Goal: Use online tool/utility: Utilize a website feature to perform a specific function

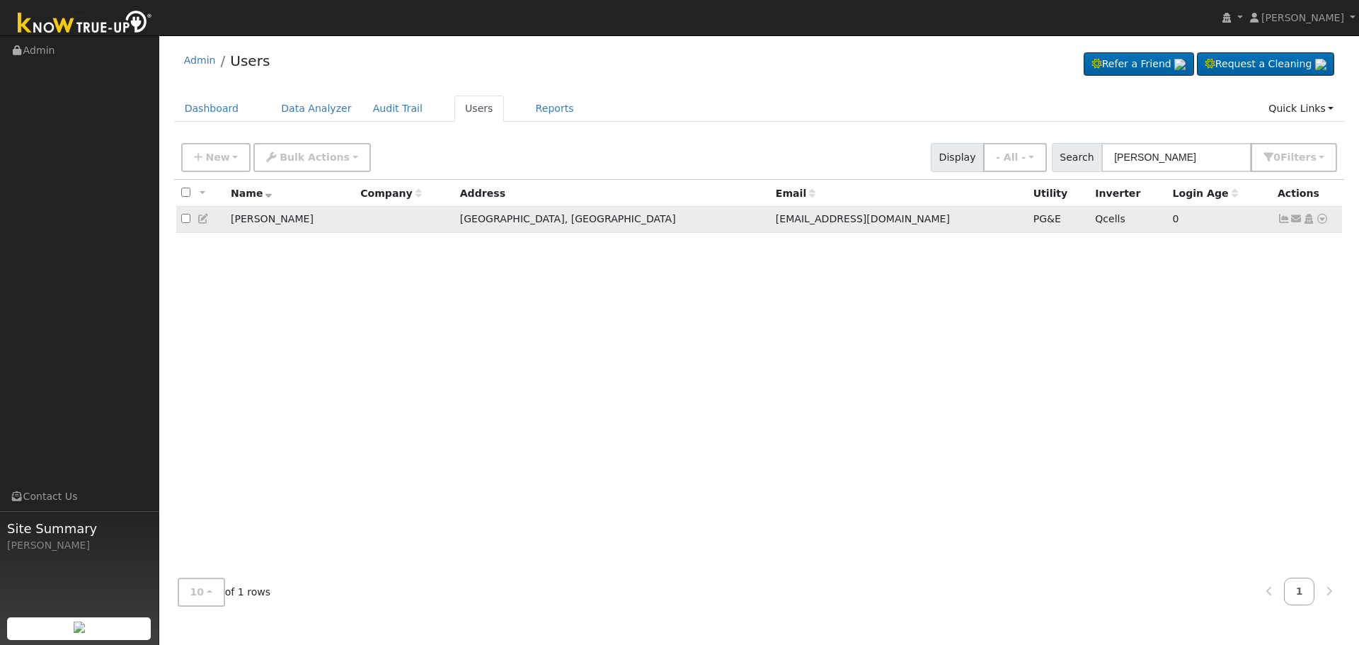
type input "[PERSON_NAME]"
click at [1281, 224] on icon at bounding box center [1284, 219] width 13 height 10
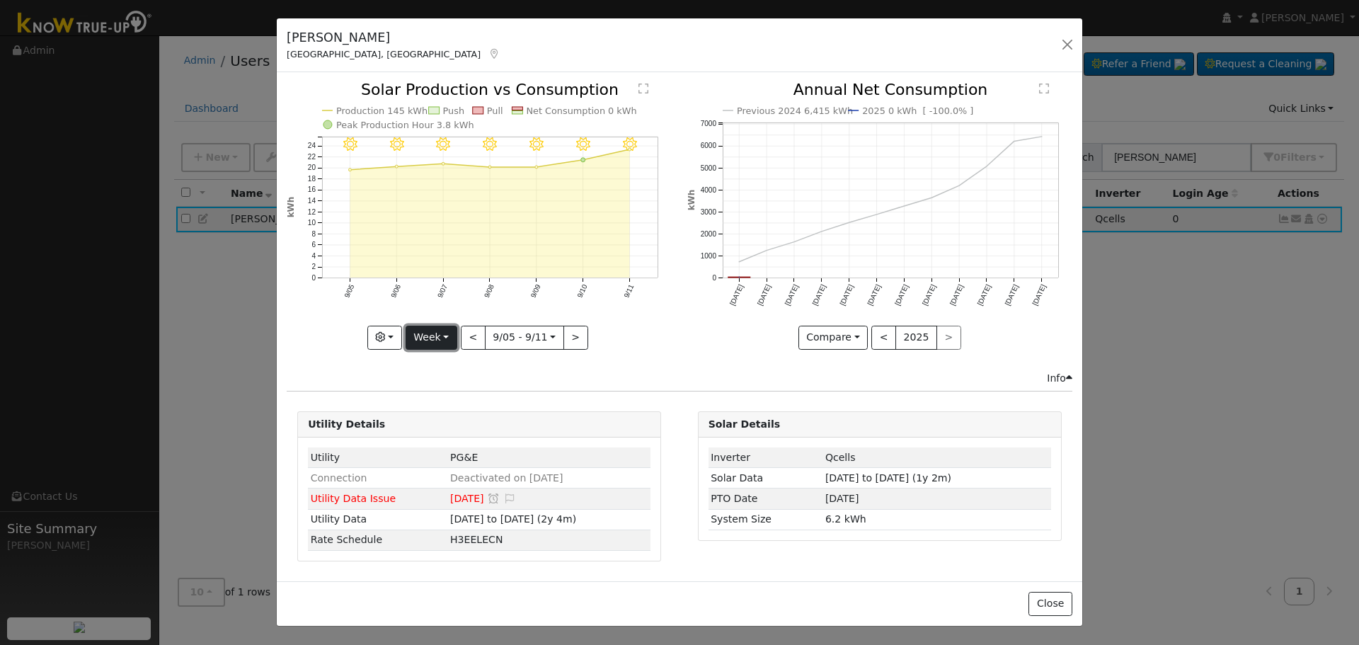
click at [455, 337] on button "Week" at bounding box center [432, 338] width 52 height 24
click at [454, 406] on link "Month" at bounding box center [455, 407] width 98 height 20
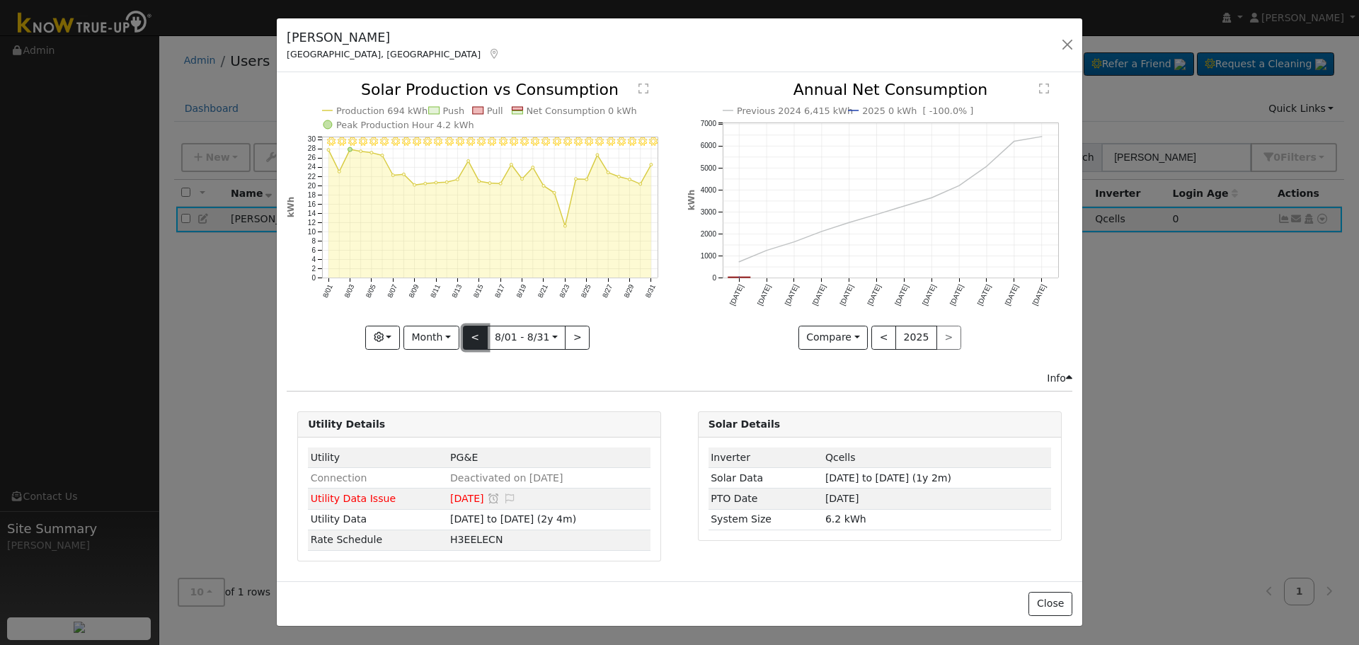
click at [471, 334] on button "<" at bounding box center [475, 338] width 25 height 24
click at [469, 339] on button "<" at bounding box center [475, 338] width 25 height 24
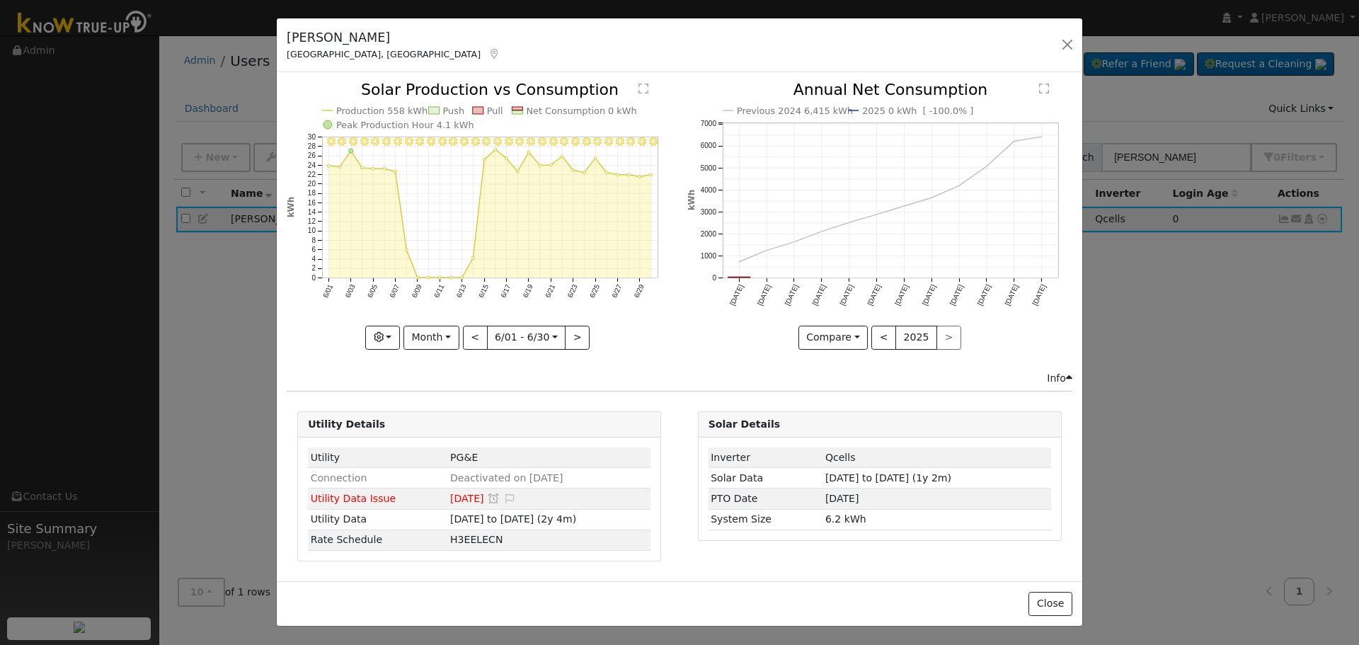
click at [469, 339] on div "6/30 - Clear 6/29 - Clear 6/28 - Clear 6/27 - Clear 6/26 - Clear 6/25 - Clear 6…" at bounding box center [479, 215] width 385 height 267
click at [469, 339] on button "<" at bounding box center [475, 338] width 25 height 24
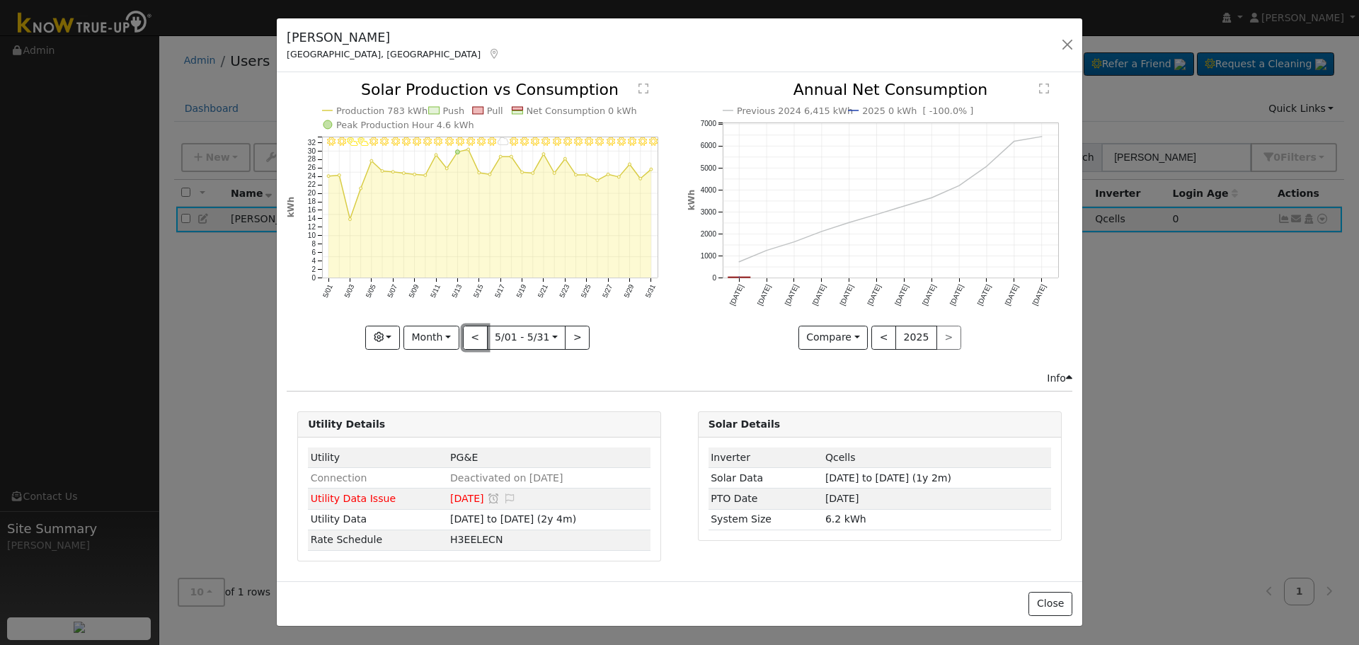
click at [469, 339] on button "<" at bounding box center [475, 338] width 25 height 24
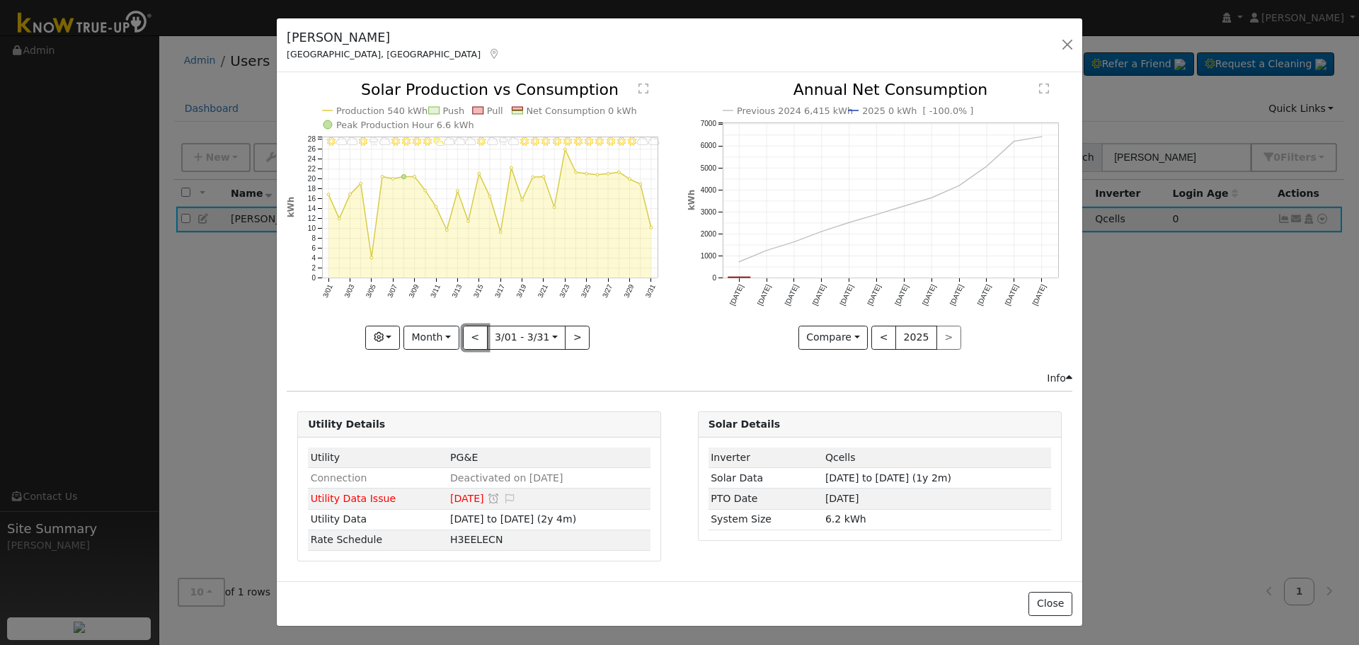
click at [469, 339] on button "<" at bounding box center [475, 338] width 25 height 24
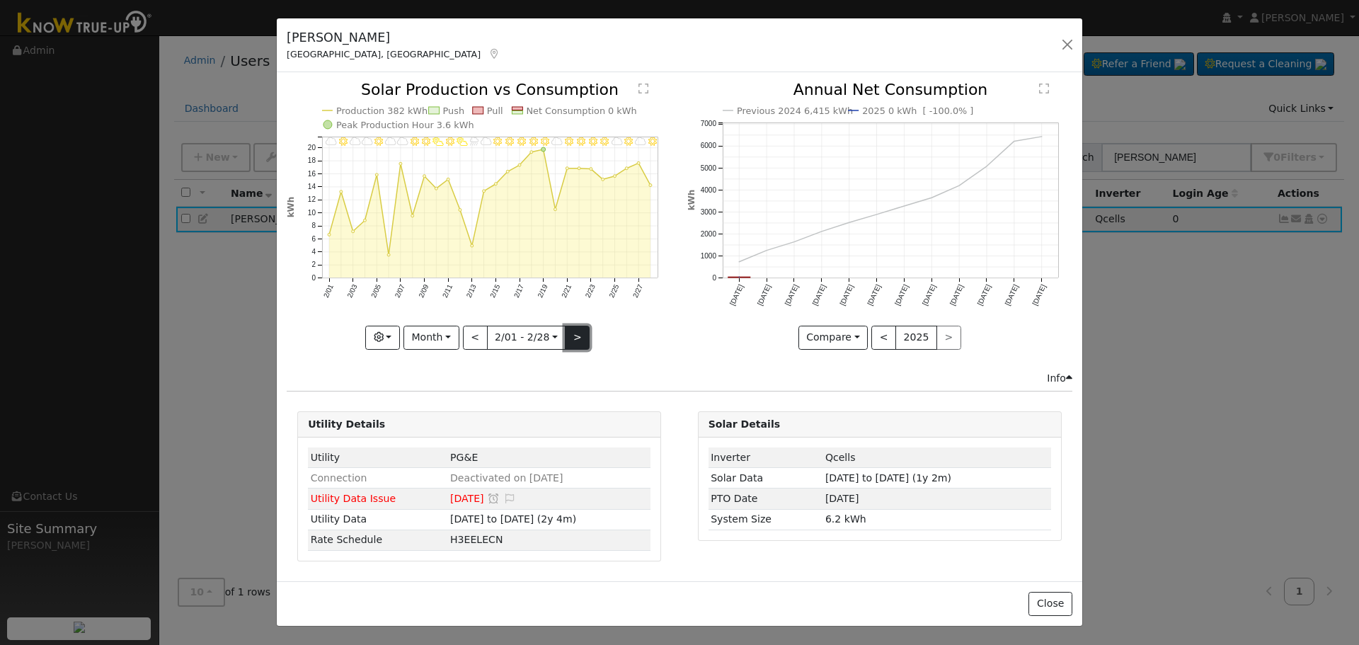
click at [578, 334] on button ">" at bounding box center [577, 338] width 25 height 24
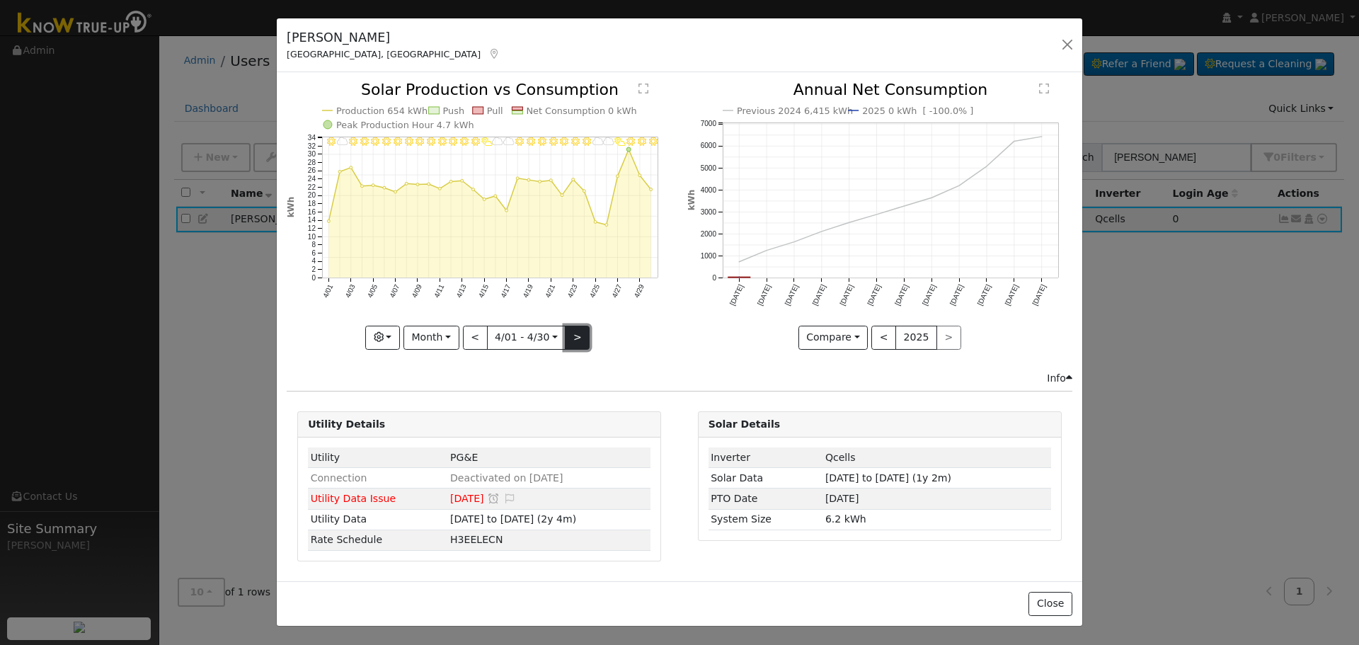
click at [578, 334] on button ">" at bounding box center [577, 338] width 25 height 24
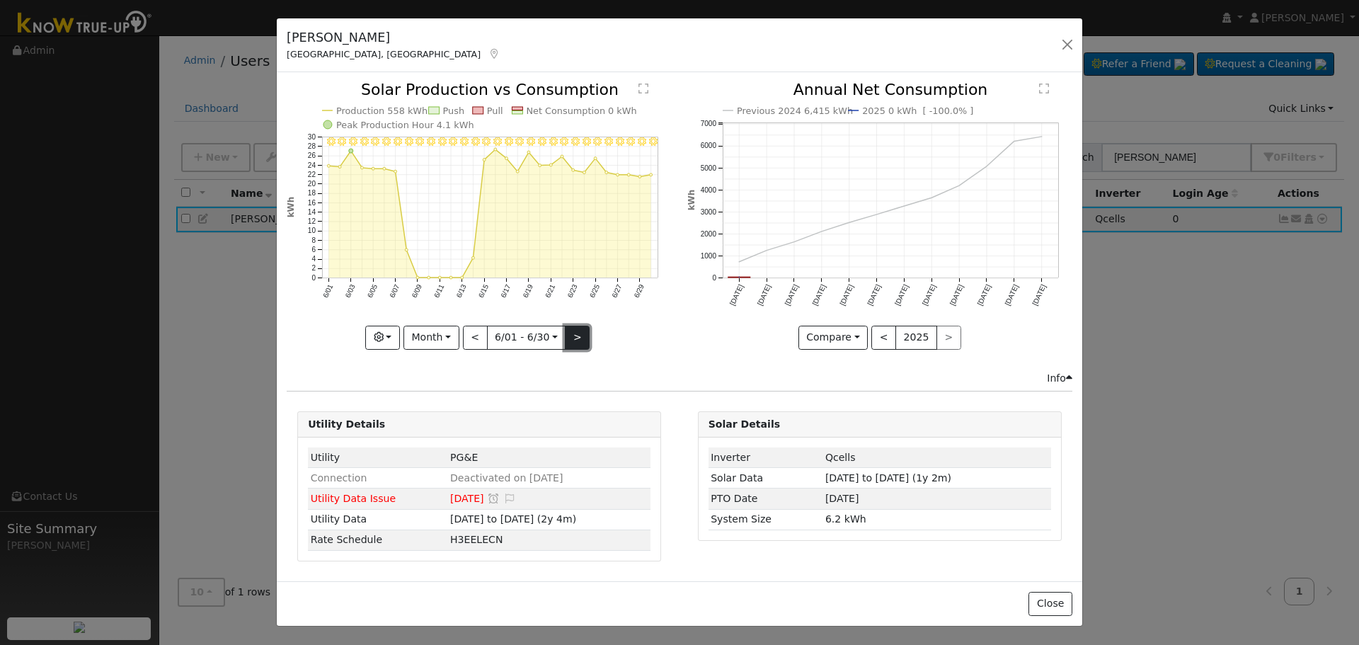
click at [578, 334] on button ">" at bounding box center [577, 338] width 25 height 24
type input "2025-07-01"
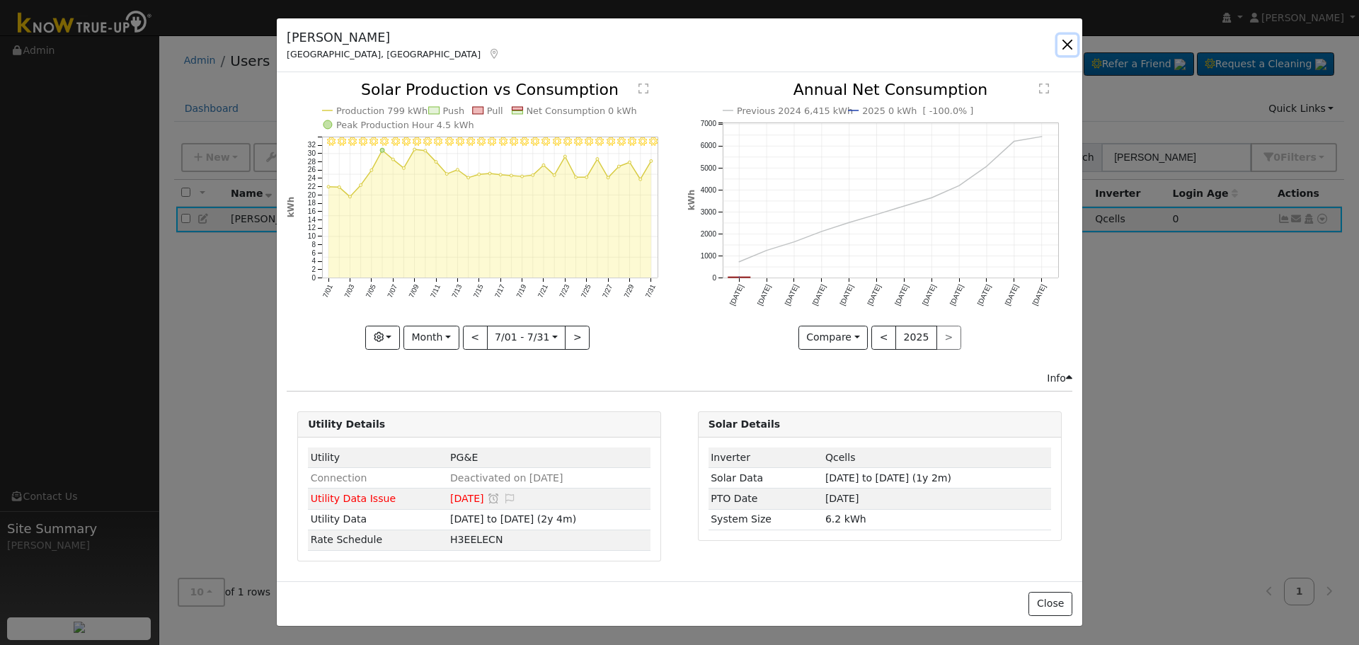
click at [1066, 37] on button "button" at bounding box center [1068, 45] width 20 height 20
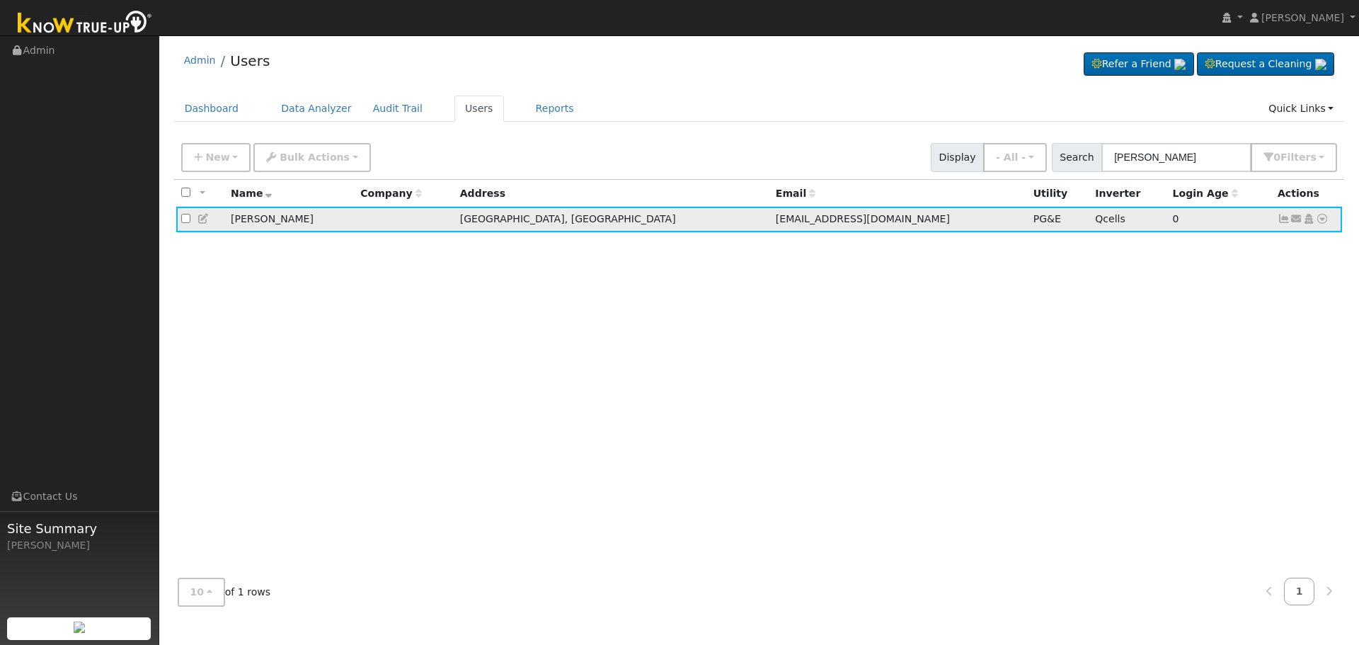
click at [202, 214] on link at bounding box center [204, 218] width 13 height 11
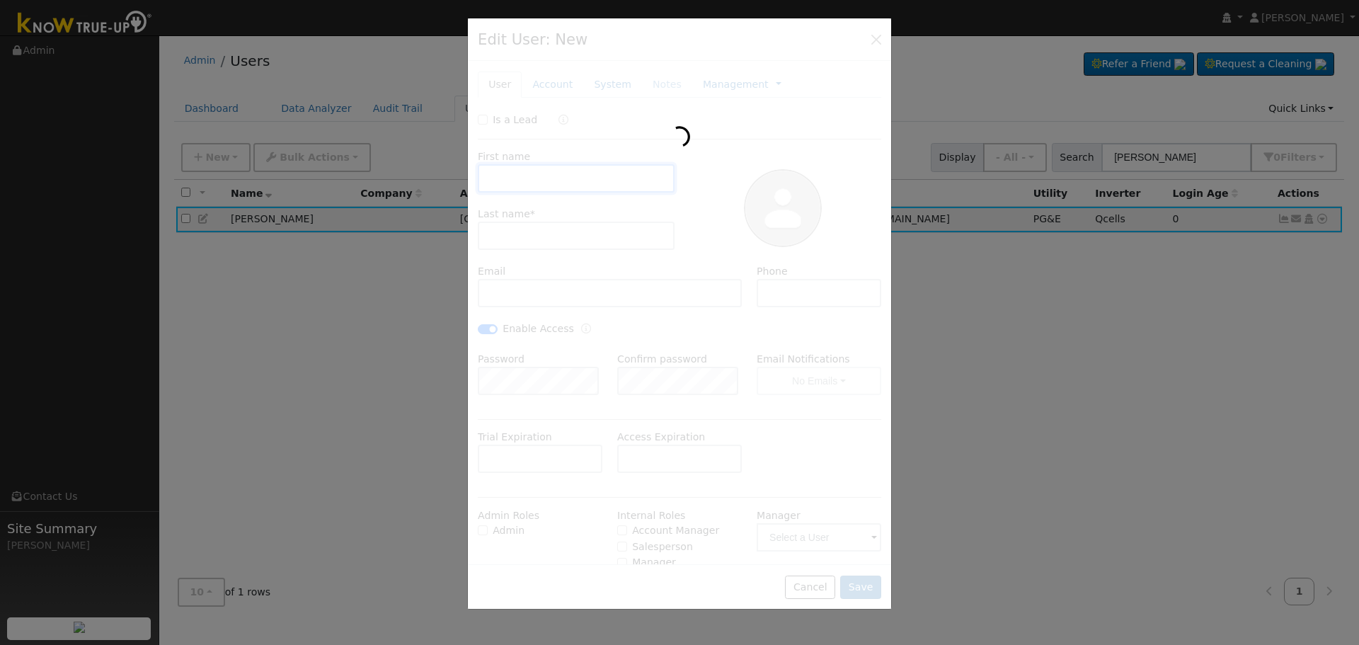
type input "08/07/2029"
type input "Daniel"
type input "Hernandez"
type input "dannsh84@gmail.com"
type input "[PHONE_NUMBER]"
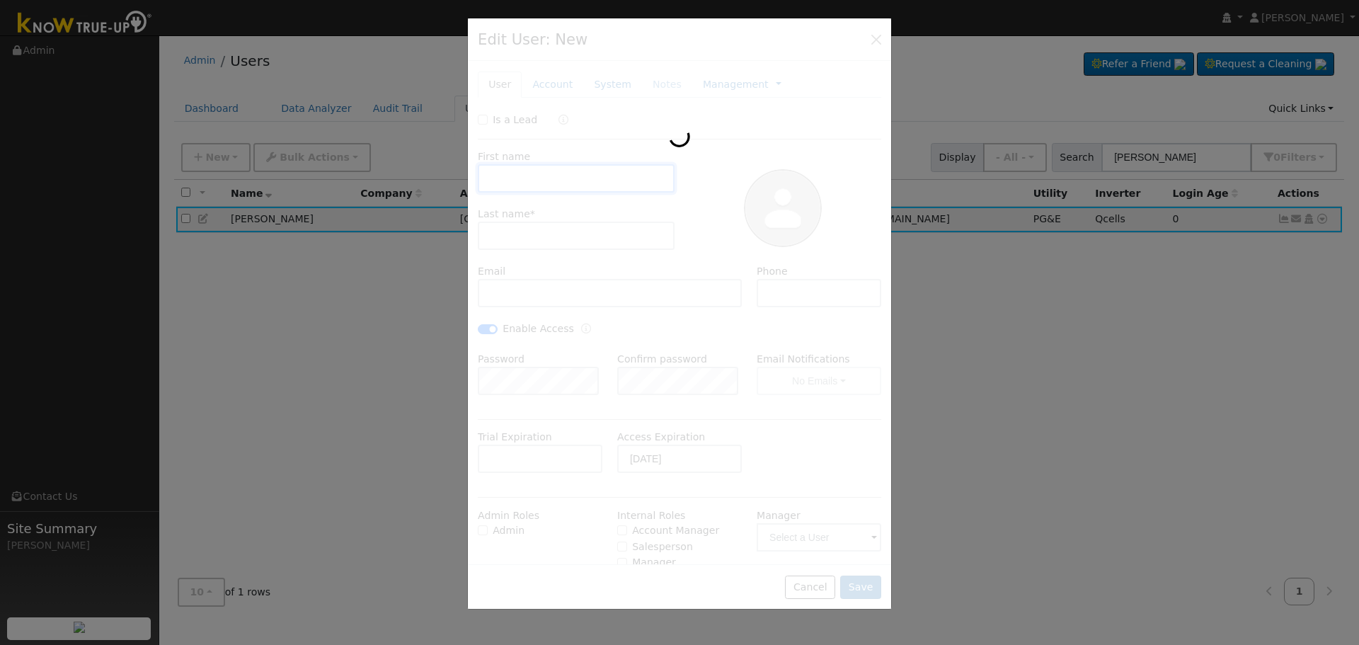
checkbox input "true"
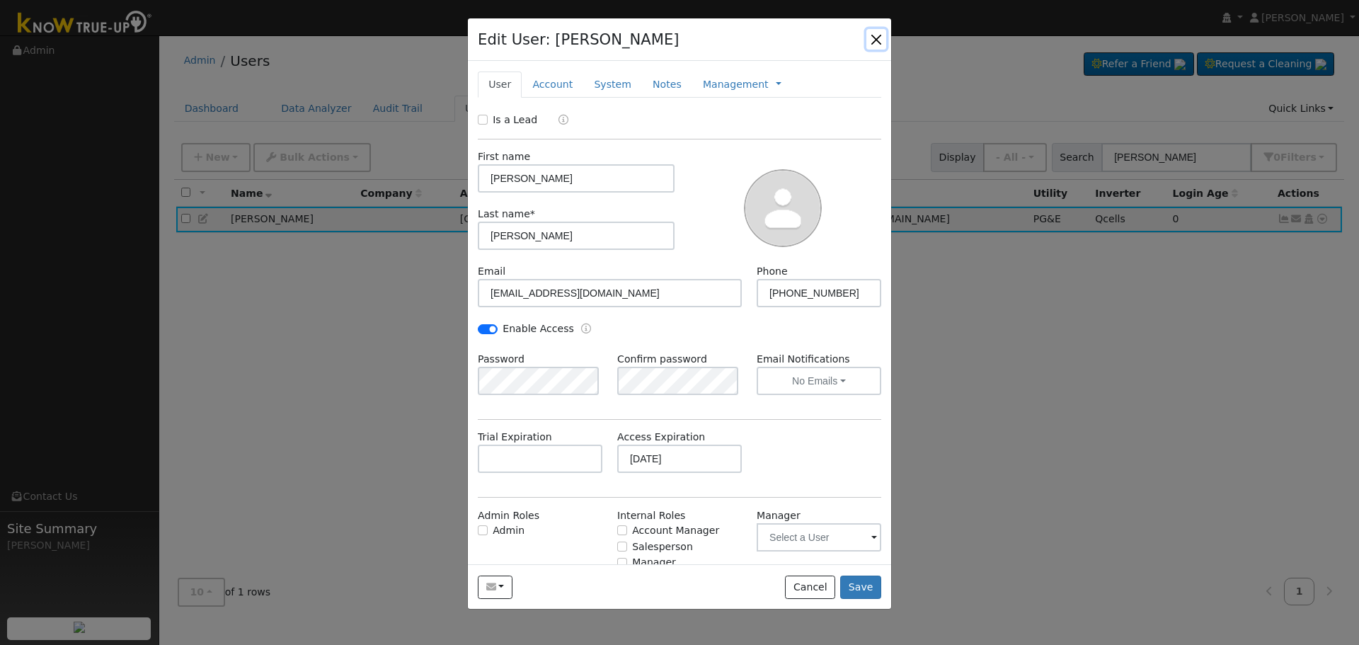
click at [873, 38] on button "button" at bounding box center [877, 39] width 20 height 20
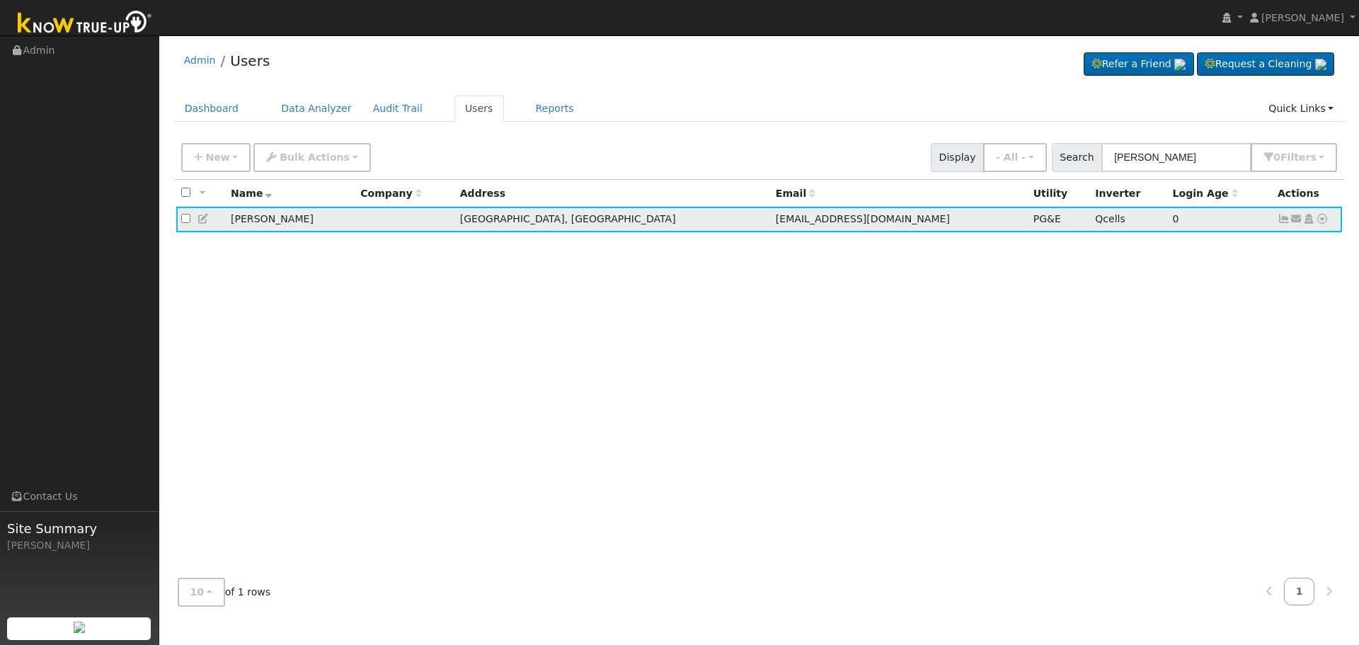
click at [1284, 224] on icon at bounding box center [1284, 219] width 13 height 10
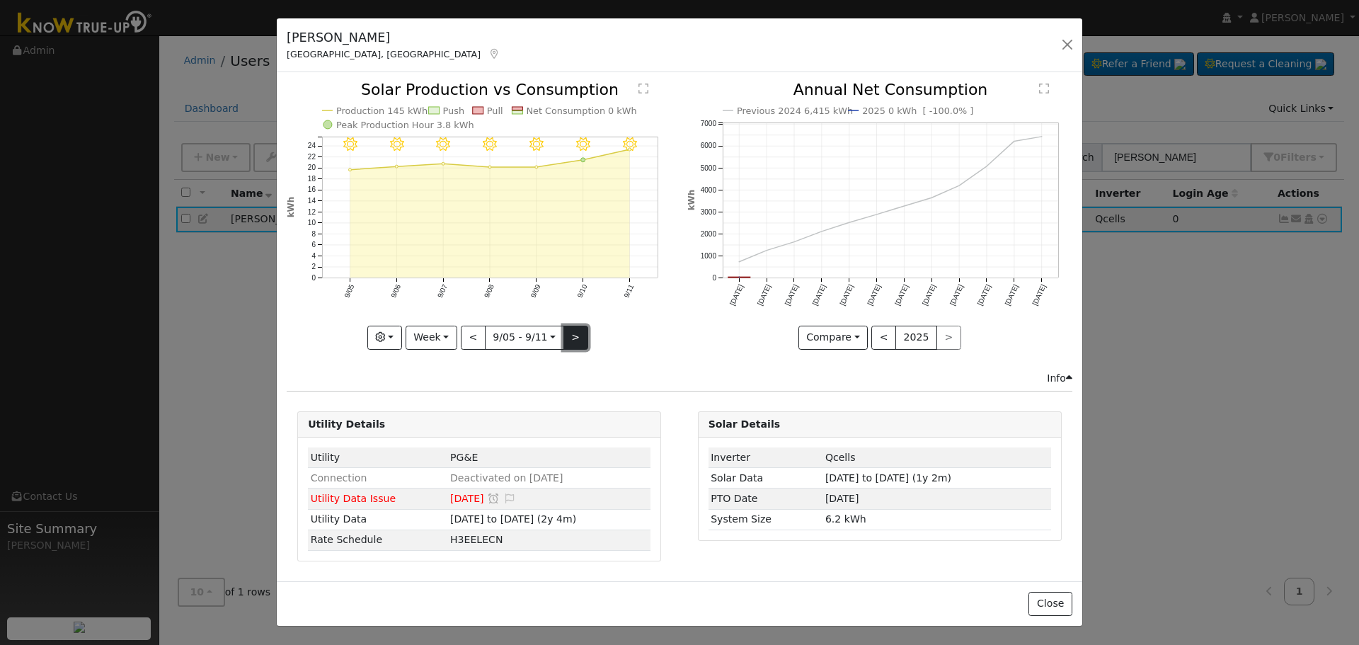
click at [574, 334] on button ">" at bounding box center [576, 338] width 25 height 24
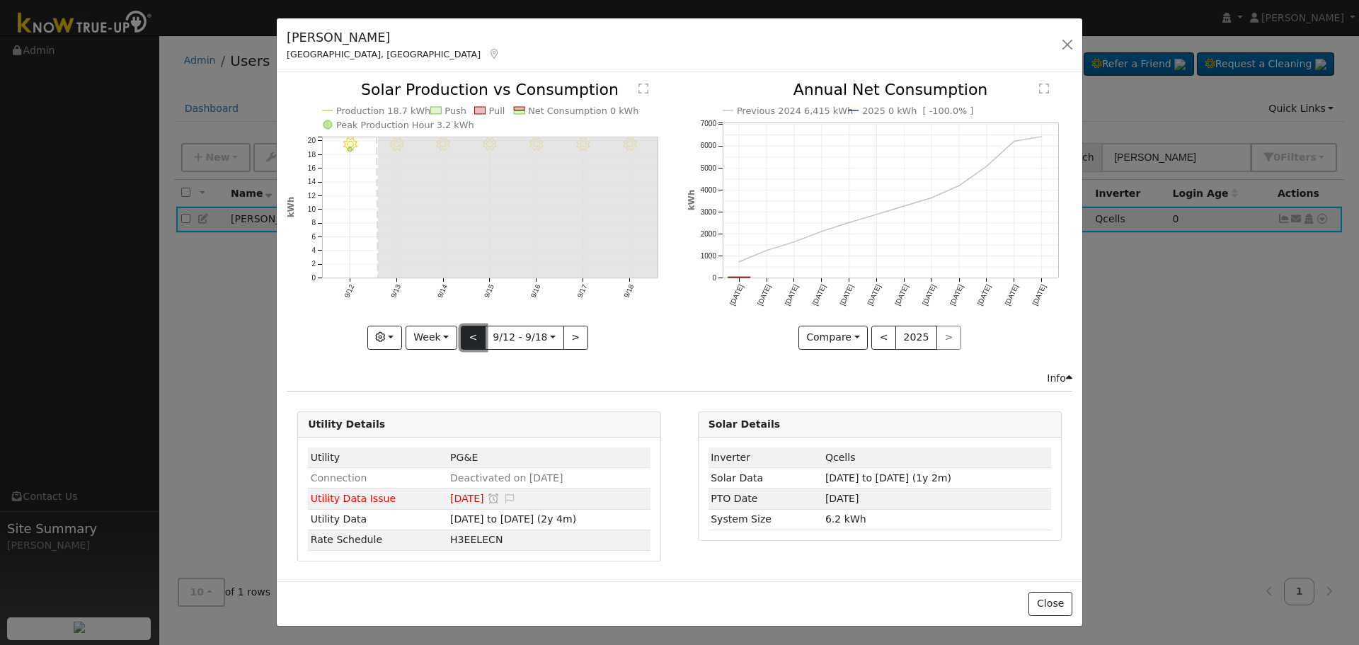
click at [475, 338] on button "<" at bounding box center [473, 338] width 25 height 24
type input "2025-09-05"
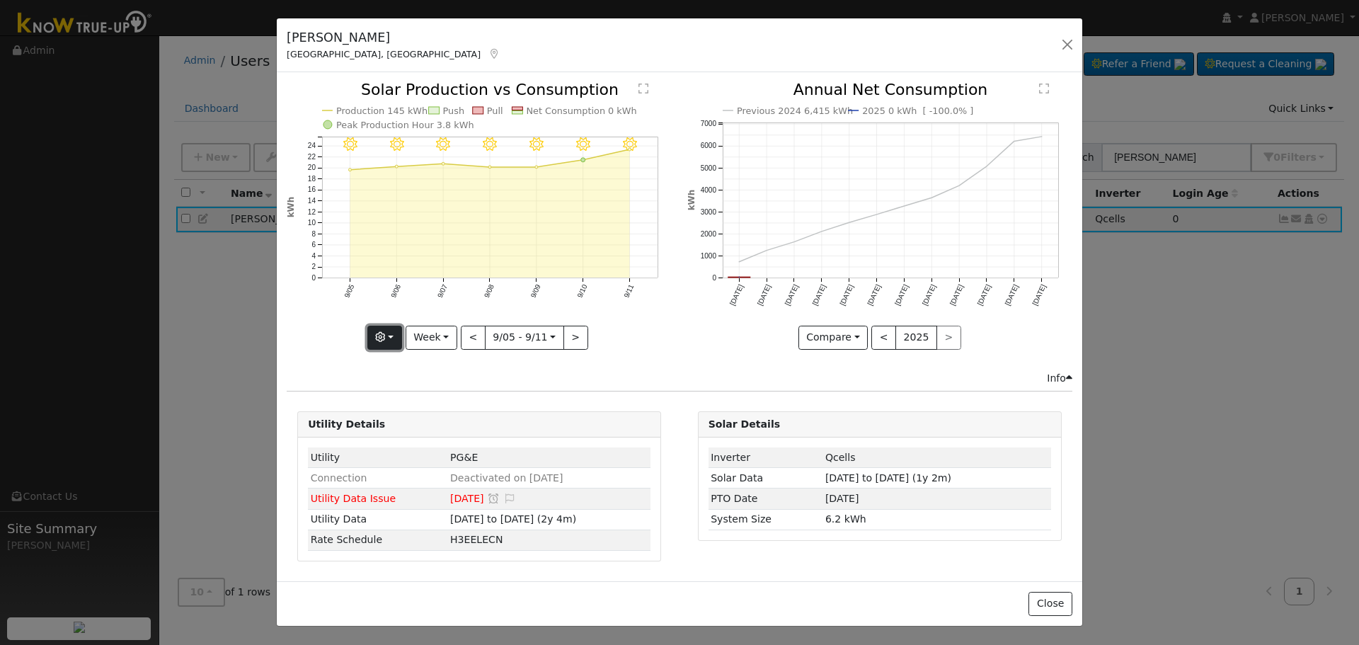
click at [385, 335] on icon "button" at bounding box center [380, 337] width 10 height 10
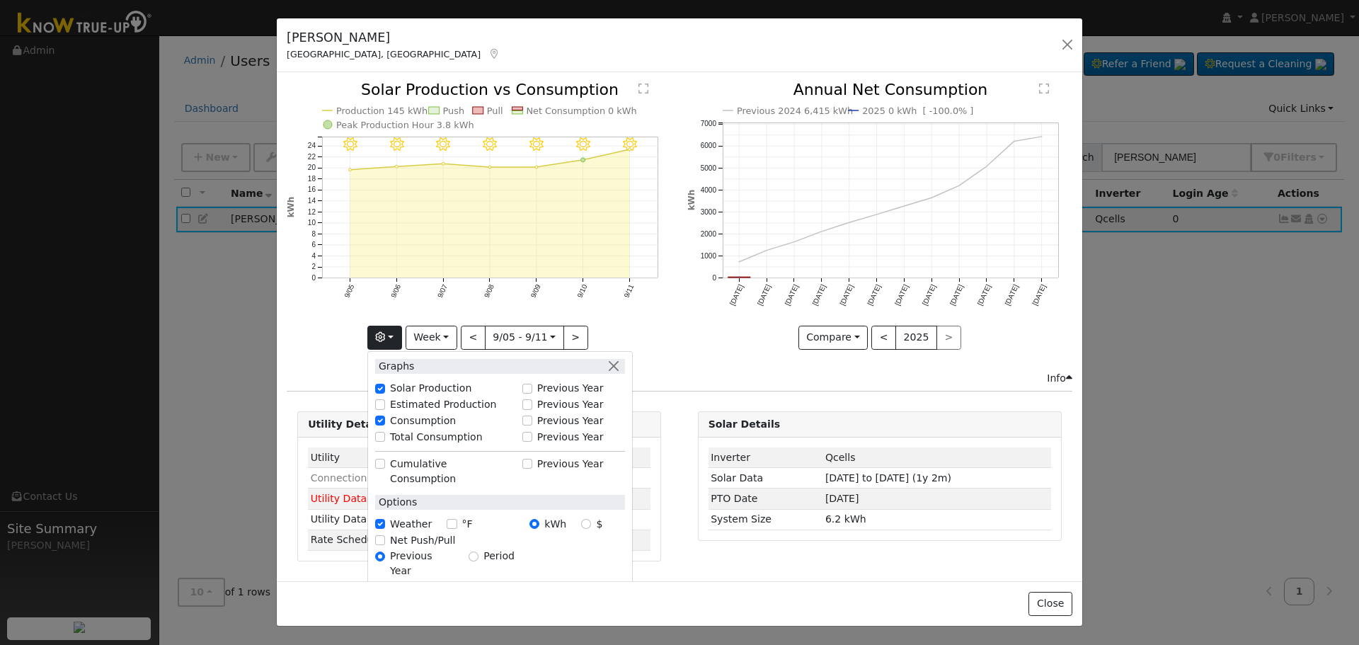
click at [710, 353] on div "Previous 2024 6,415 kWh 2025 0 kWh [ -100.0% ] Sep '24 Oct '24 Nov '24 Dec '24 …" at bounding box center [880, 226] width 400 height 288
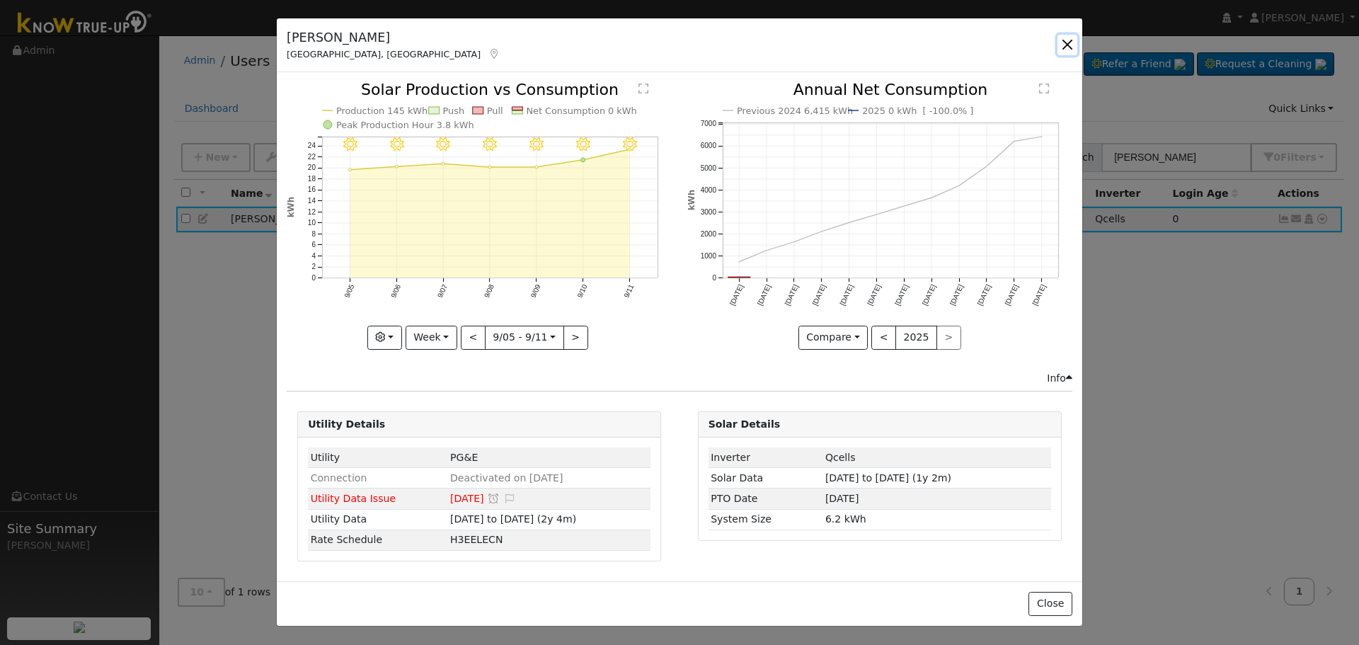
click at [1071, 43] on button "button" at bounding box center [1068, 45] width 20 height 20
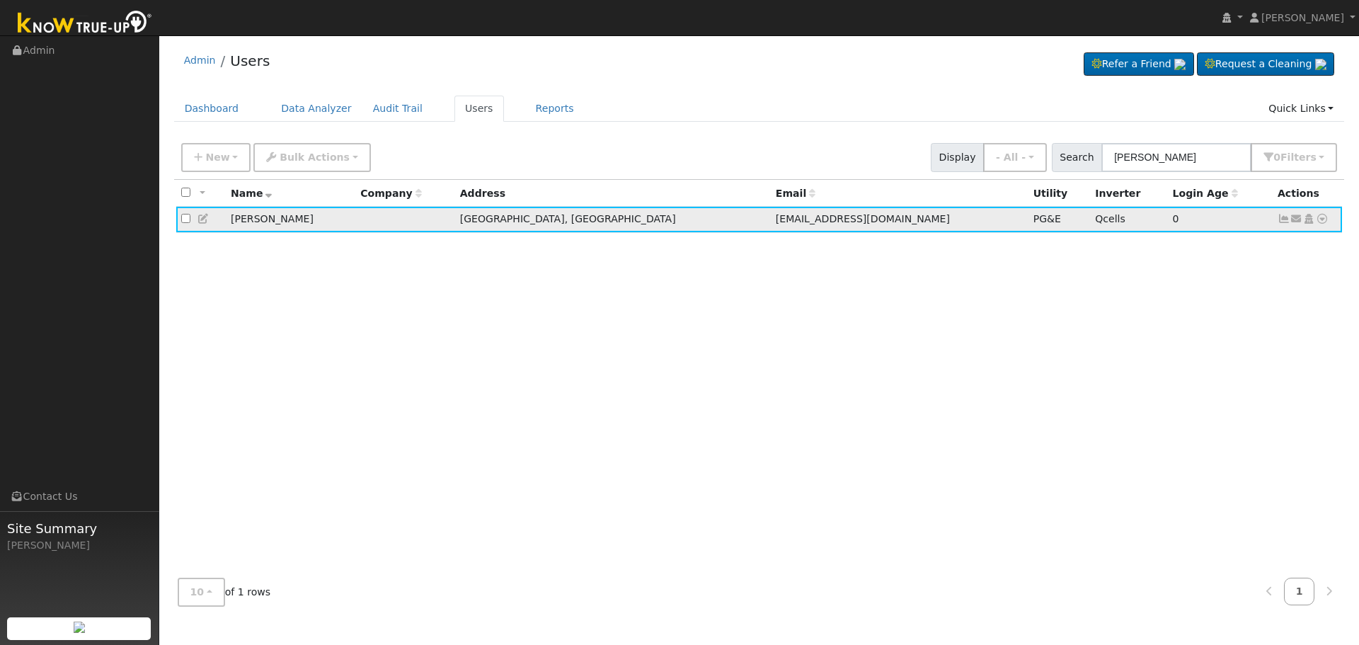
click at [1322, 220] on icon at bounding box center [1322, 219] width 13 height 10
click at [1308, 241] on link "Data Analyzer" at bounding box center [1276, 244] width 103 height 20
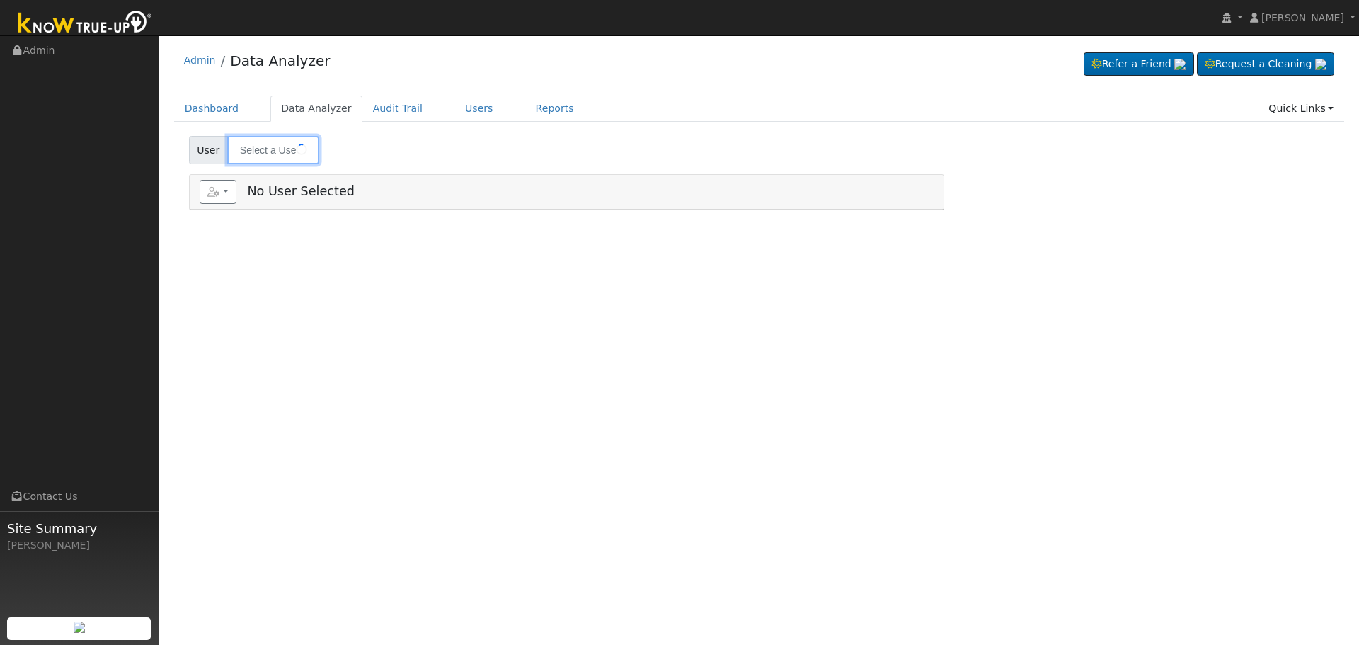
type input "[PERSON_NAME]"
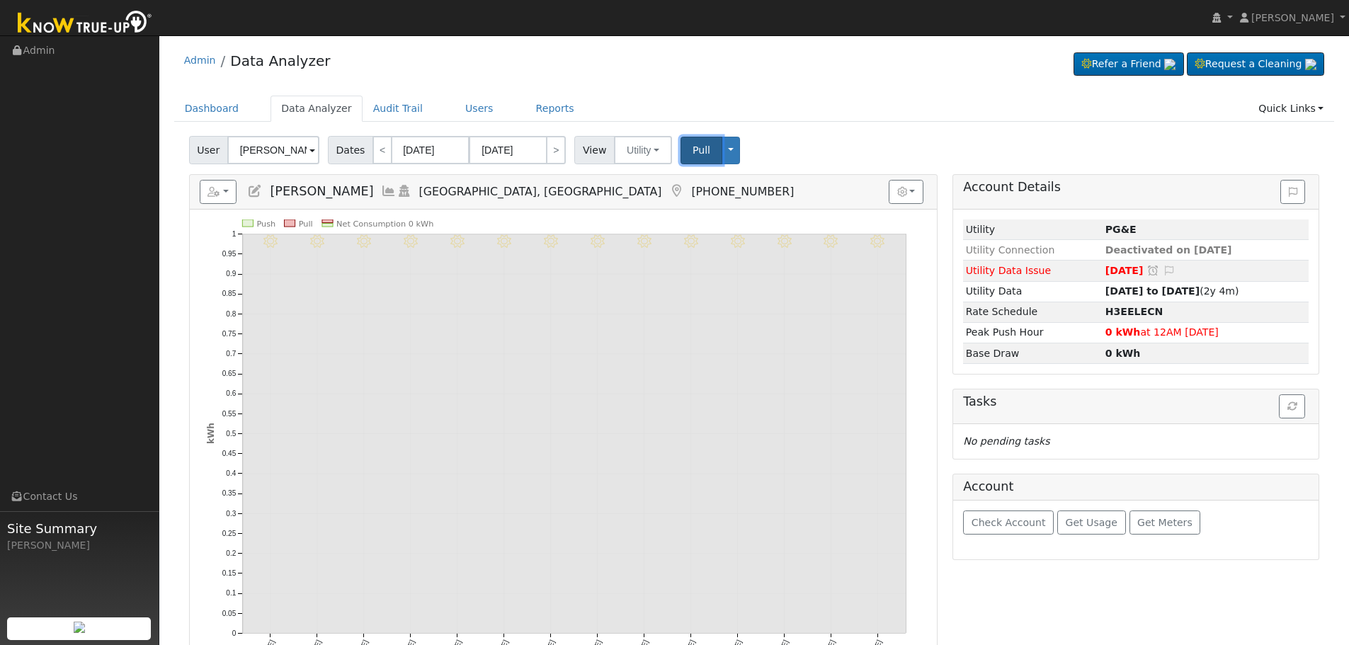
click at [692, 147] on span "Pull" at bounding box center [701, 149] width 18 height 11
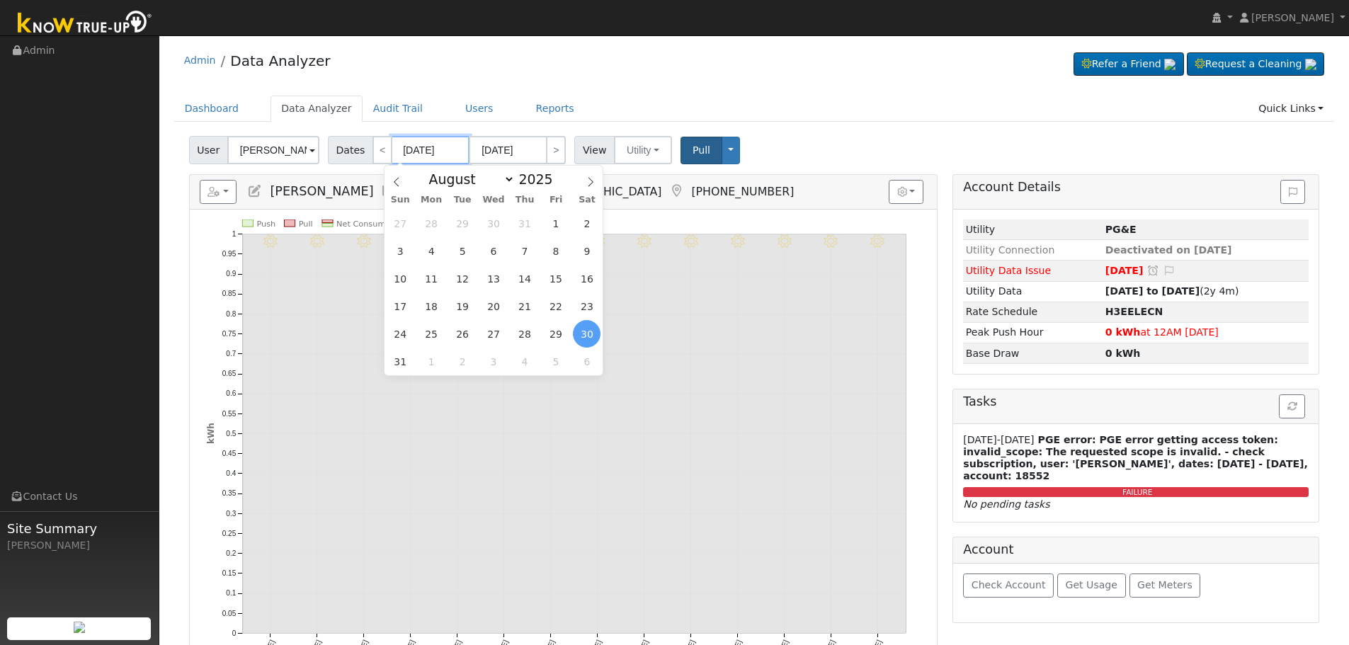
click at [427, 153] on input "[DATE]" at bounding box center [431, 150] width 78 height 28
click at [593, 182] on icon at bounding box center [590, 182] width 5 height 9
select select "8"
click at [428, 249] on span "8" at bounding box center [432, 251] width 28 height 28
type input "[DATE]"
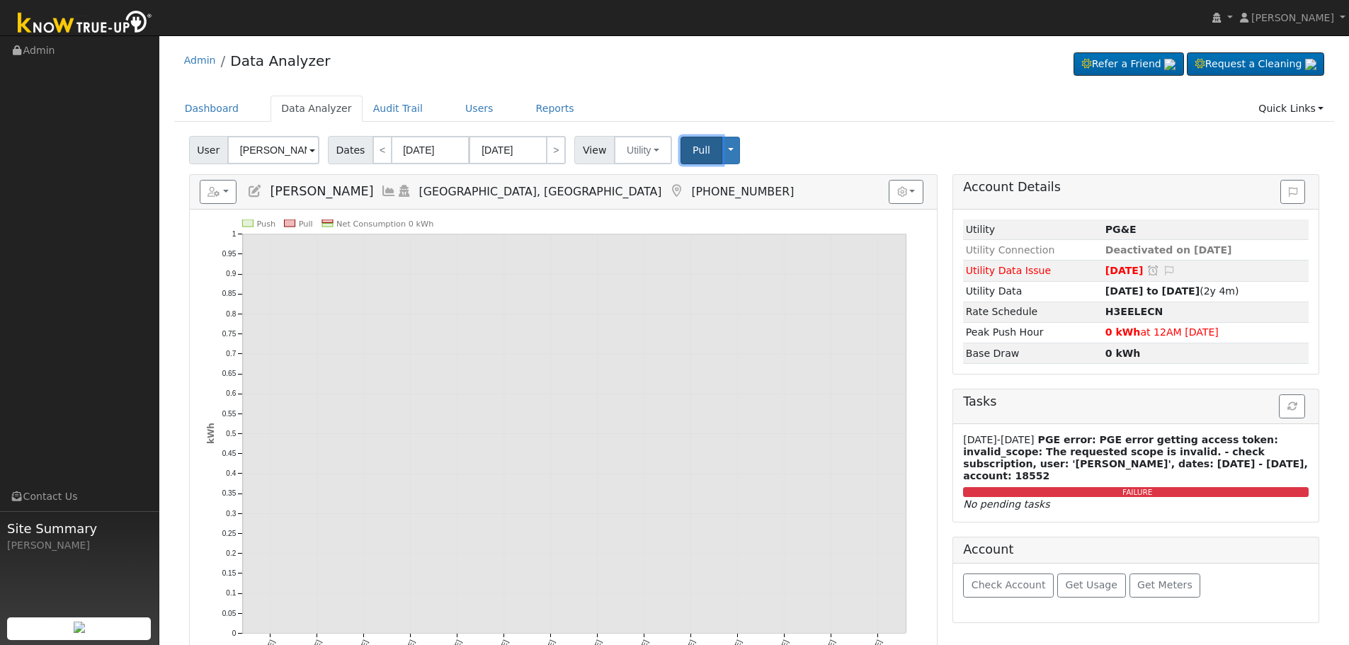
click at [692, 147] on span "Pull" at bounding box center [701, 149] width 18 height 11
click at [493, 154] on input "[DATE]" at bounding box center [508, 150] width 78 height 28
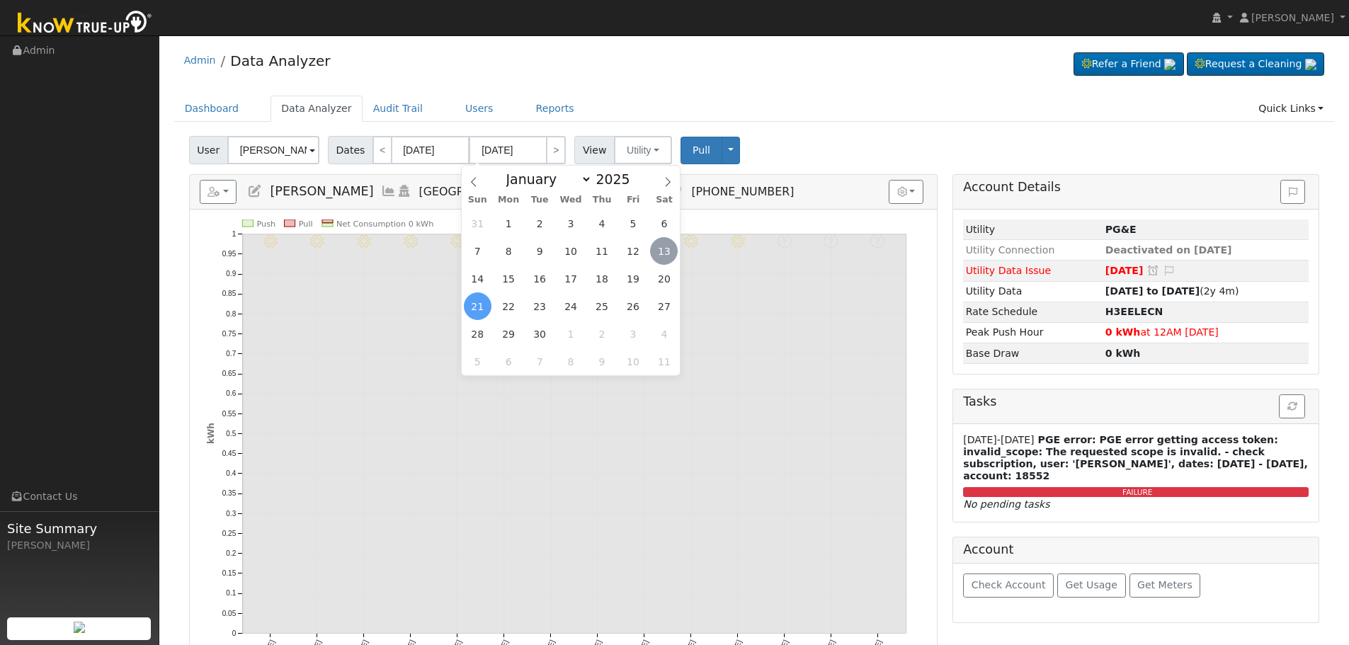
click at [665, 250] on span "13" at bounding box center [664, 251] width 28 height 28
type input "[DATE]"
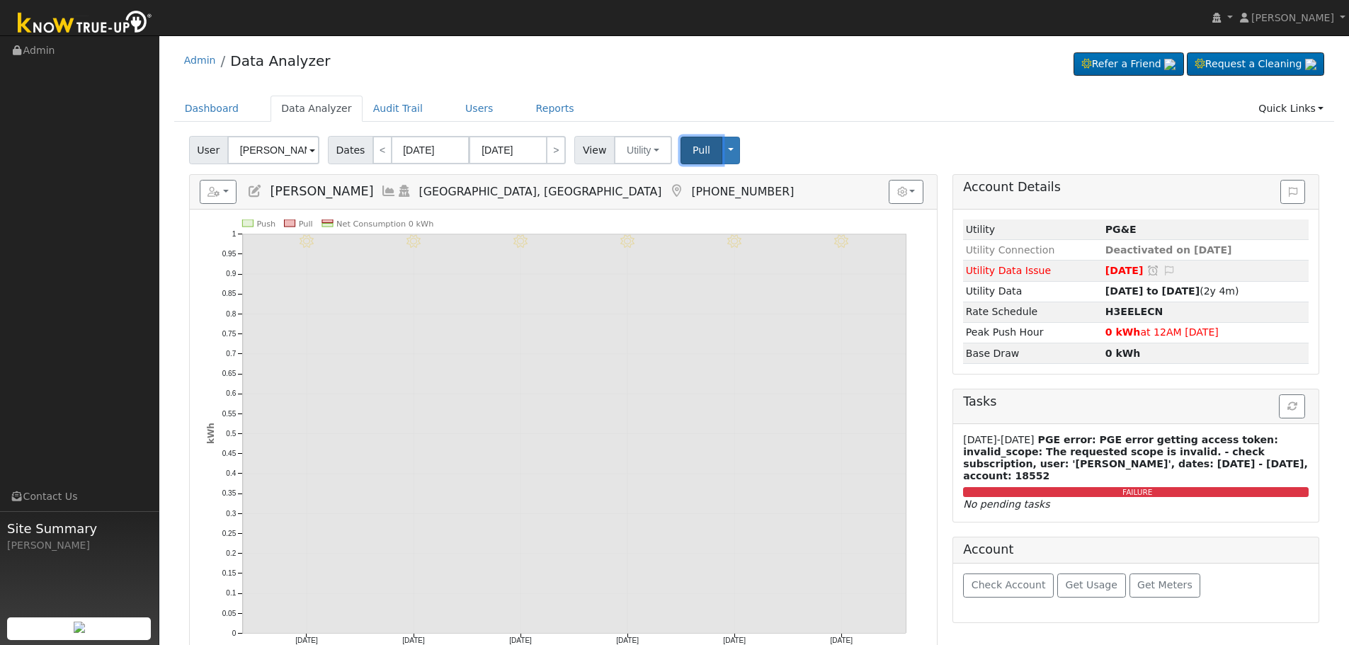
click at [708, 148] on button "Pull" at bounding box center [701, 151] width 42 height 28
click at [219, 96] on link "Dashboard" at bounding box center [212, 109] width 76 height 26
